Goal: Task Accomplishment & Management: Complete application form

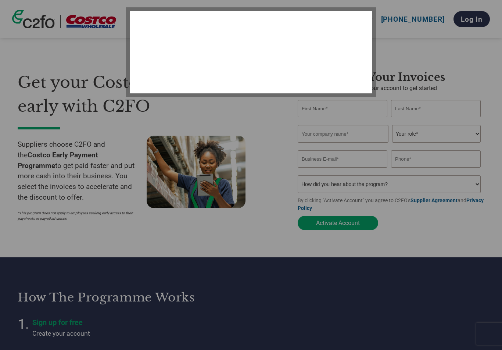
select select "en-[GEOGRAPHIC_DATA]"
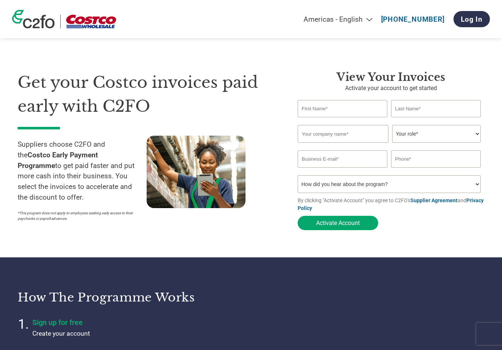
click at [331, 107] on input "text" at bounding box center [343, 108] width 90 height 17
type input "chris"
type input "mckenzie"
type input "Loose spirits agency ltd"
click at [473, 134] on select "Your role* CFO Controller Credit Manager Finance Director Treasurer CEO Preside…" at bounding box center [436, 134] width 89 height 18
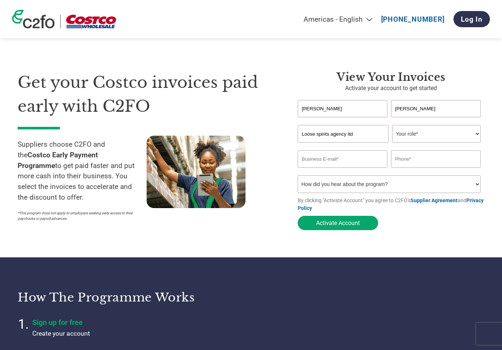
select select "CEO"
click at [340, 161] on input "email" at bounding box center [343, 158] width 90 height 17
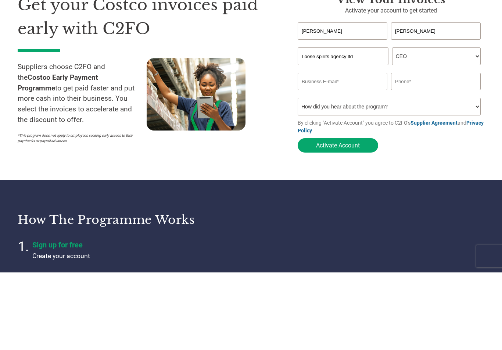
type input "chrismckfiles@yahoo.co.uk"
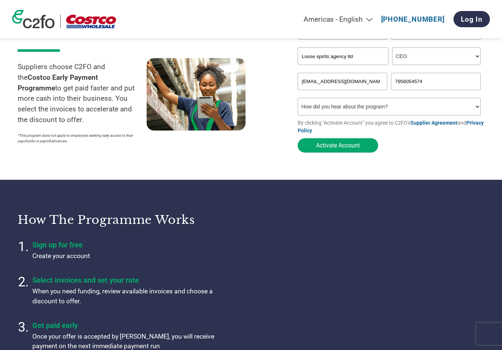
click at [393, 81] on input "7956054574" at bounding box center [436, 81] width 90 height 17
type input "07956054574"
click at [473, 108] on select "How did you hear about the program? Received a letter Email Social Media Online…" at bounding box center [389, 107] width 183 height 18
select select "Other"
click at [342, 152] on button "Activate Account" at bounding box center [338, 145] width 81 height 14
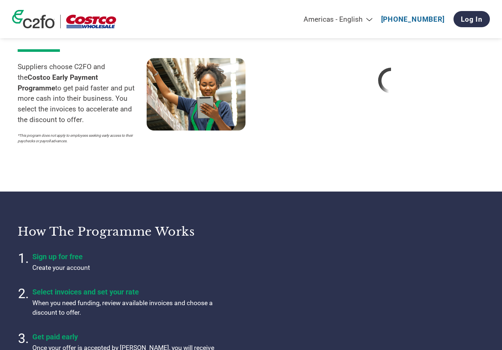
select select "en-[GEOGRAPHIC_DATA]"
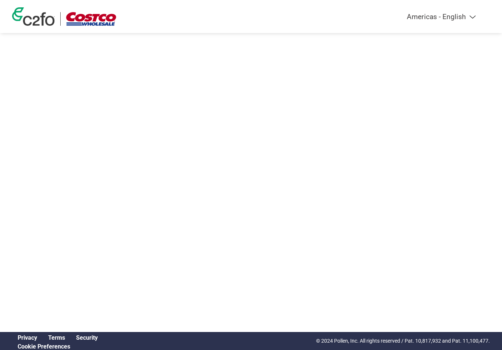
select select "en-[GEOGRAPHIC_DATA]"
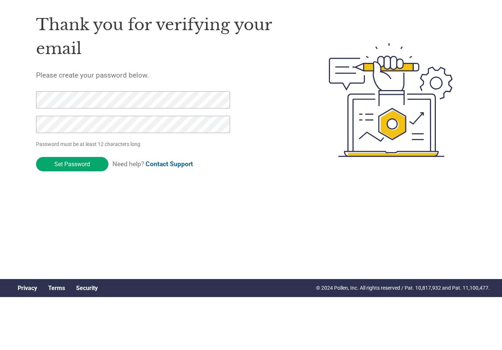
click at [70, 210] on input "Set Password" at bounding box center [72, 217] width 72 height 14
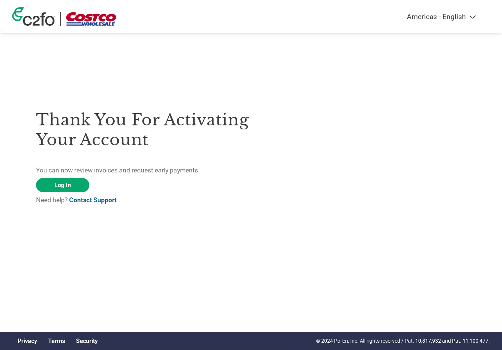
click at [64, 187] on link "Log In" at bounding box center [62, 185] width 53 height 14
